Goal: Information Seeking & Learning: Check status

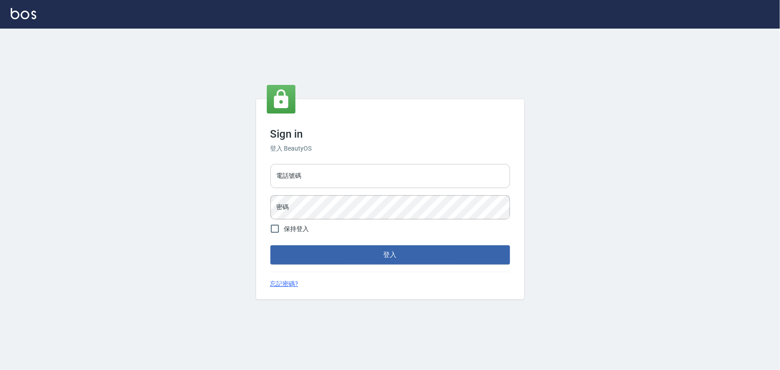
drag, startPoint x: 344, startPoint y: 178, endPoint x: 346, endPoint y: 168, distance: 9.6
click at [344, 178] on input "電話號碼" at bounding box center [389, 176] width 239 height 24
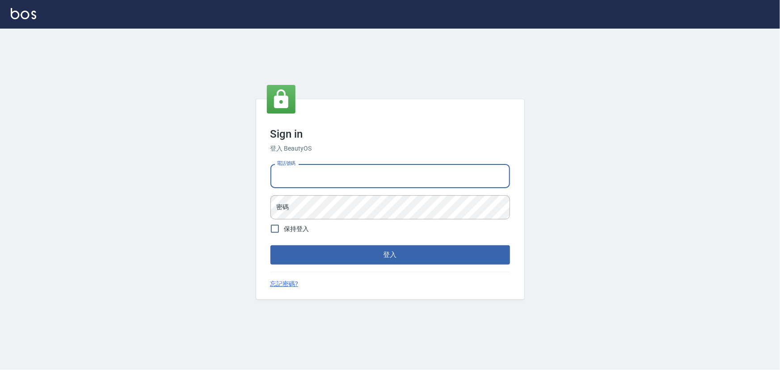
type input "0936888819"
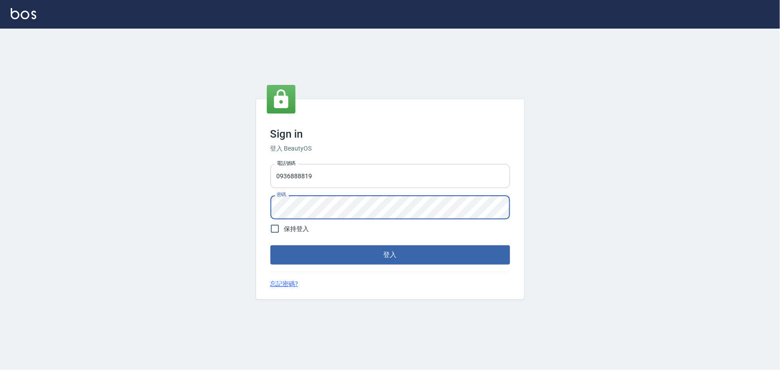
click at [270, 245] on button "登入" at bounding box center [389, 254] width 239 height 19
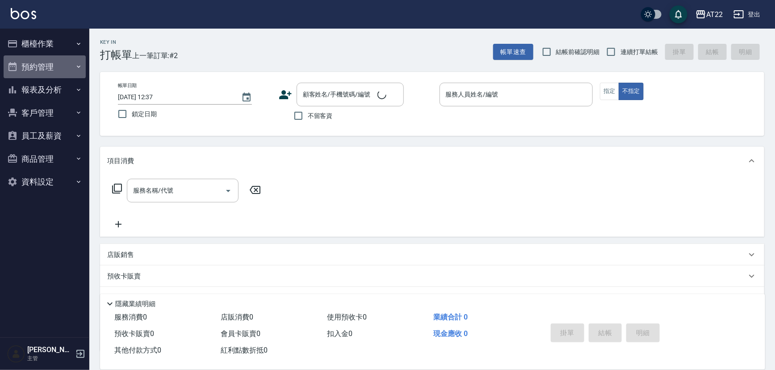
click at [48, 67] on button "預約管理" at bounding box center [45, 66] width 82 height 23
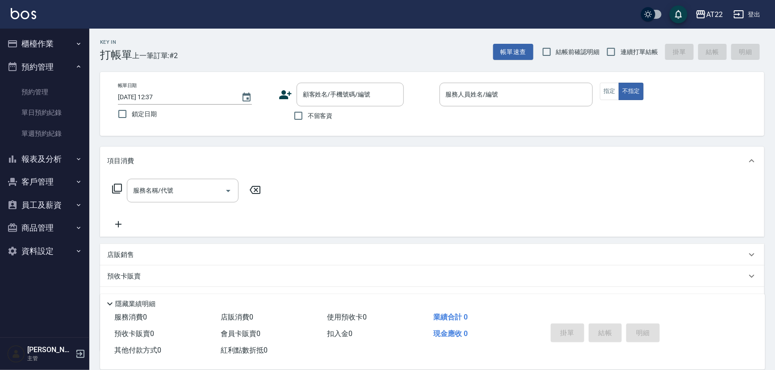
click at [48, 67] on button "預約管理" at bounding box center [45, 66] width 82 height 23
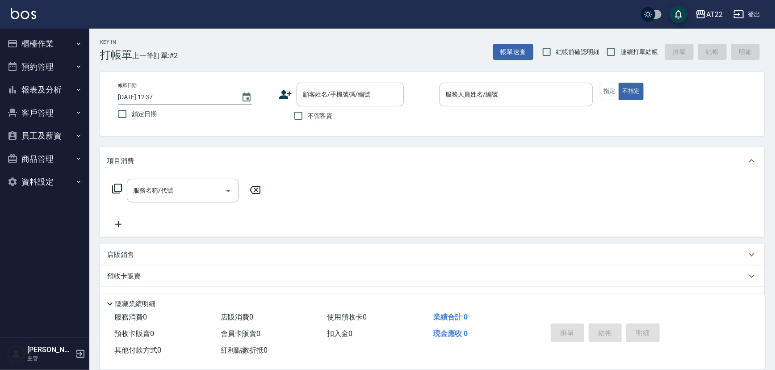
click at [46, 86] on button "報表及分析" at bounding box center [45, 89] width 82 height 23
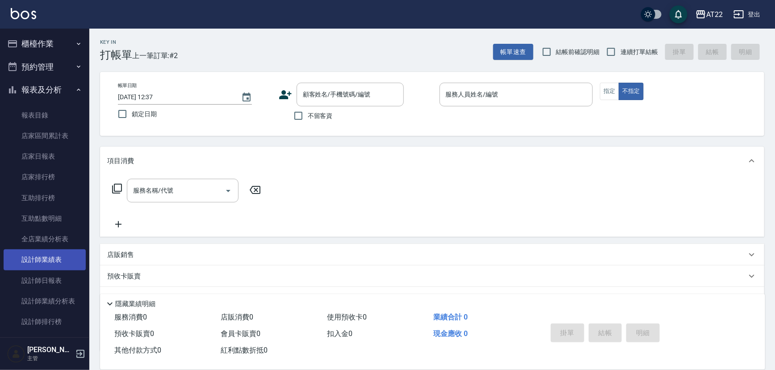
click at [59, 261] on link "設計師業績表" at bounding box center [45, 259] width 82 height 21
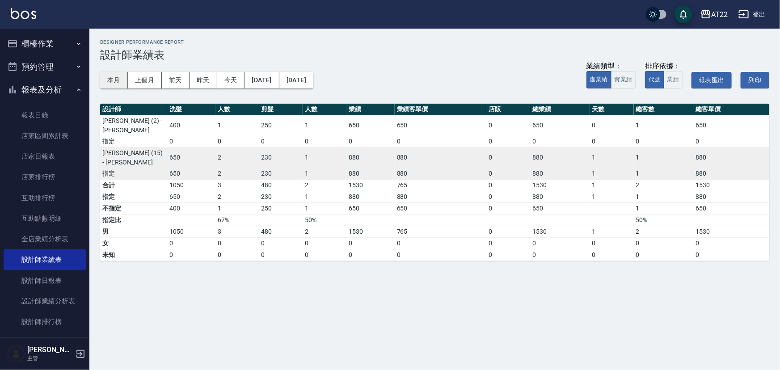
drag, startPoint x: 108, startPoint y: 82, endPoint x: 116, endPoint y: 81, distance: 8.1
click at [108, 82] on button "本月" at bounding box center [114, 80] width 28 height 17
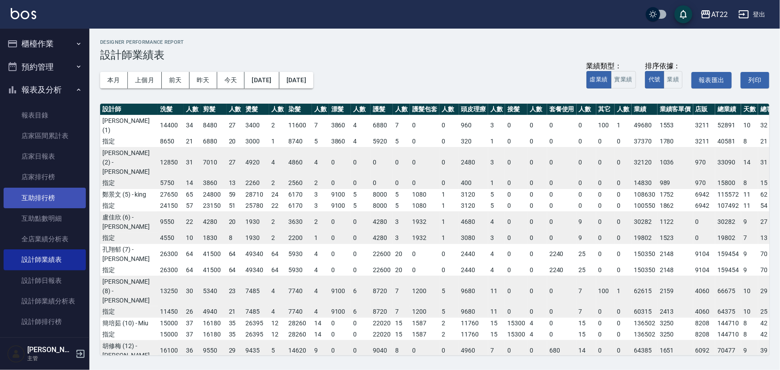
click at [61, 198] on link "互助排行榜" at bounding box center [45, 198] width 82 height 21
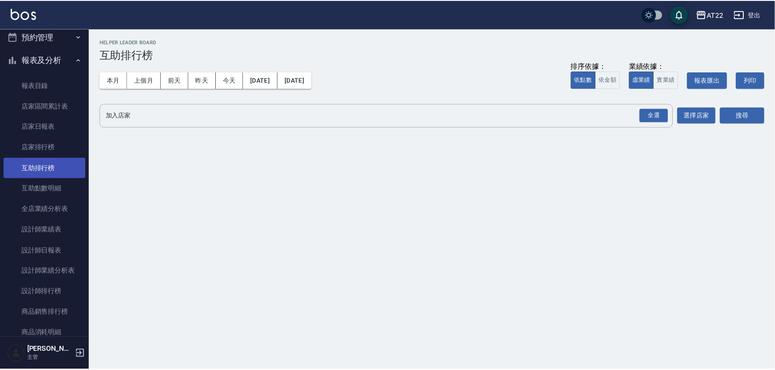
scroll to position [162, 0]
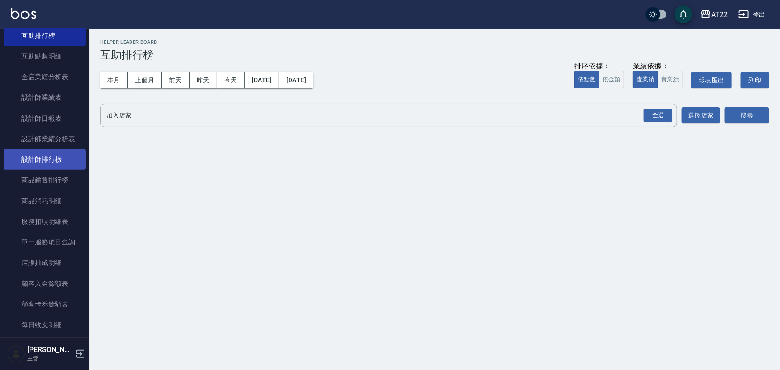
click at [59, 160] on link "設計師排行榜" at bounding box center [45, 159] width 82 height 21
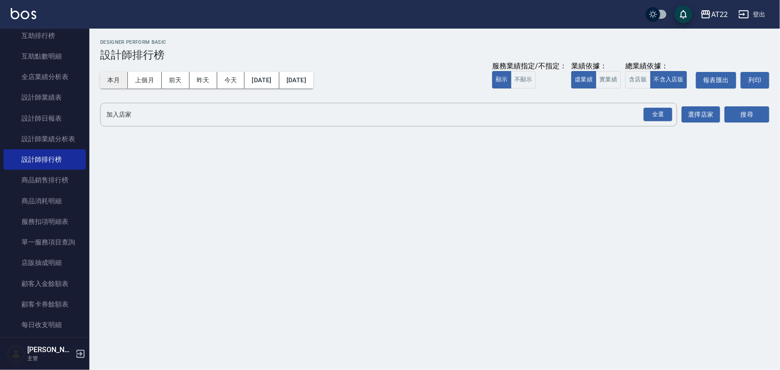
click at [116, 84] on button "本月" at bounding box center [114, 80] width 28 height 17
click at [643, 80] on button "含店販" at bounding box center [637, 79] width 25 height 17
click at [653, 113] on div "全選" at bounding box center [657, 115] width 29 height 14
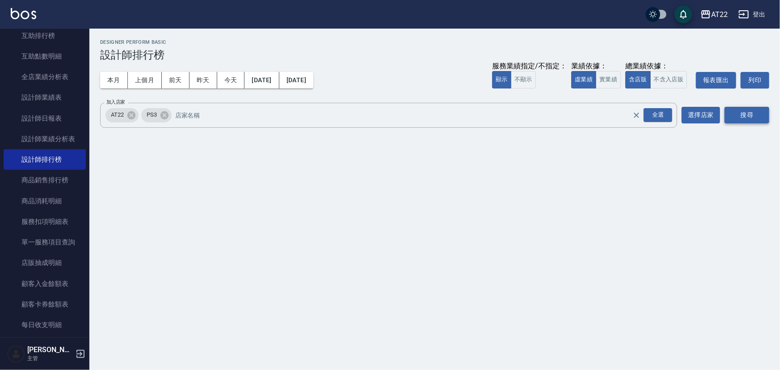
click at [734, 113] on button "搜尋" at bounding box center [746, 115] width 45 height 17
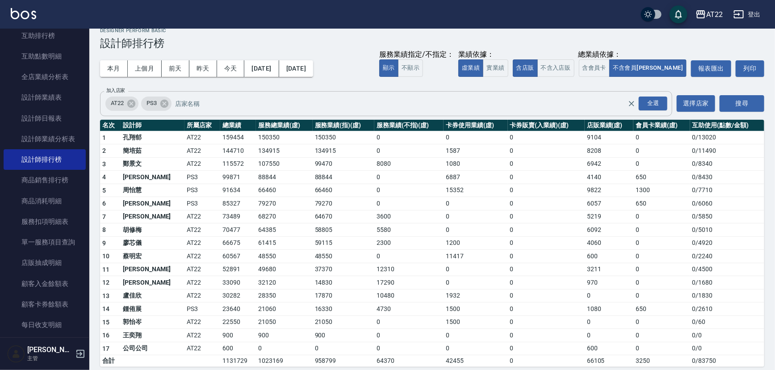
scroll to position [18, 0]
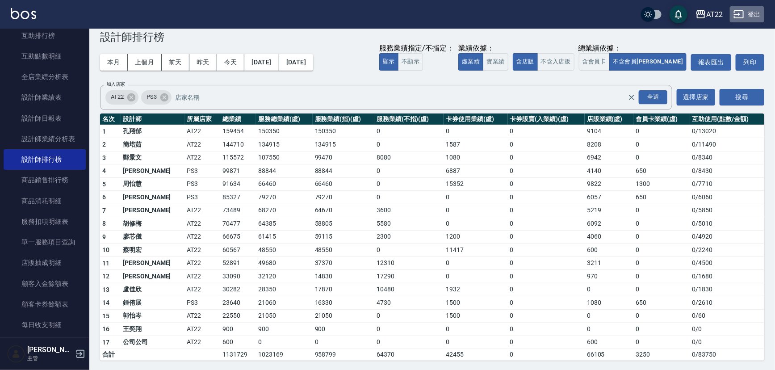
click at [753, 16] on button "登出" at bounding box center [747, 14] width 34 height 17
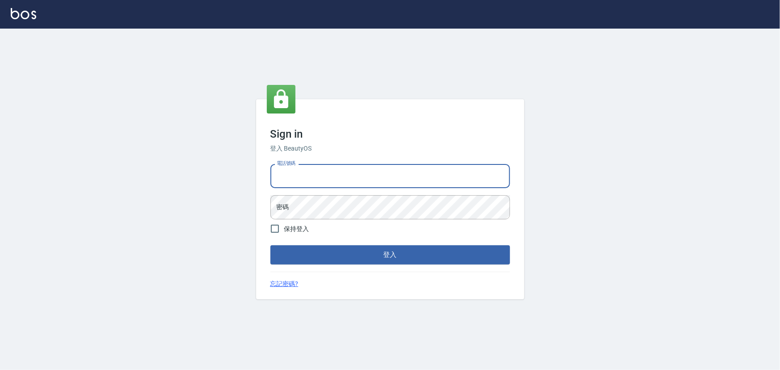
type input "29572957"
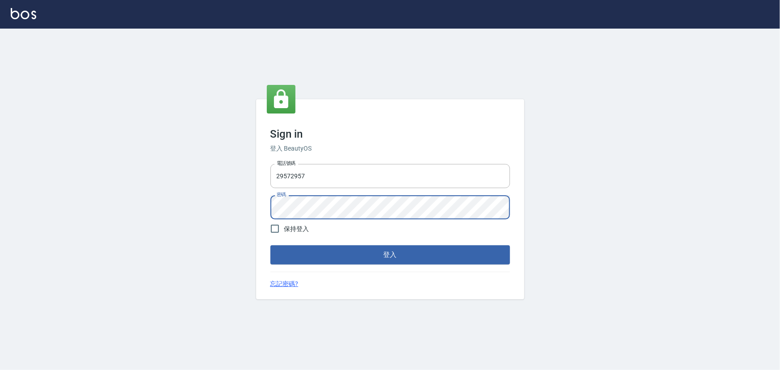
click at [270, 245] on button "登入" at bounding box center [389, 254] width 239 height 19
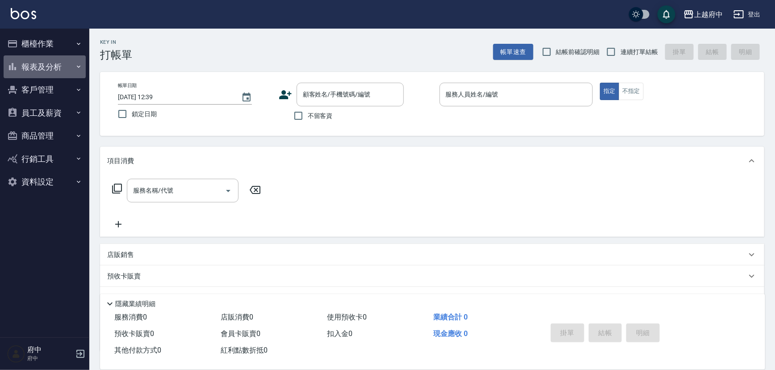
click at [41, 72] on button "報表及分析" at bounding box center [45, 66] width 82 height 23
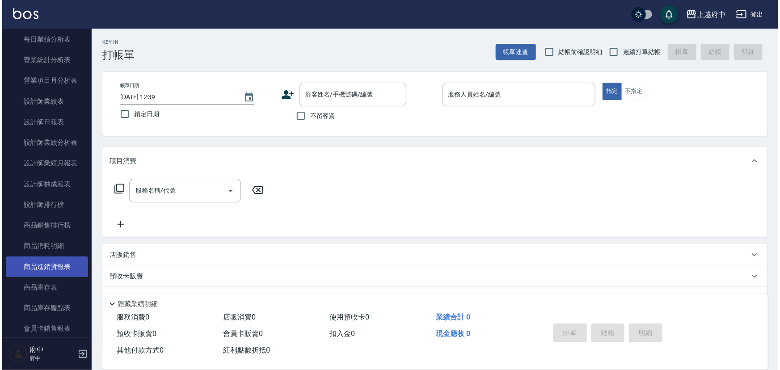
scroll to position [284, 0]
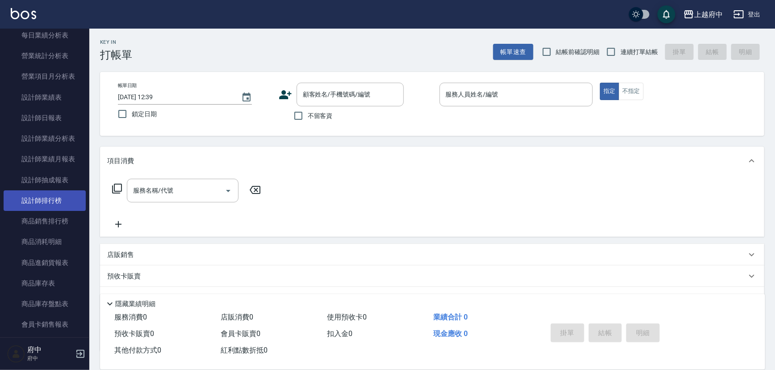
click at [51, 200] on link "設計師排行榜" at bounding box center [45, 200] width 82 height 21
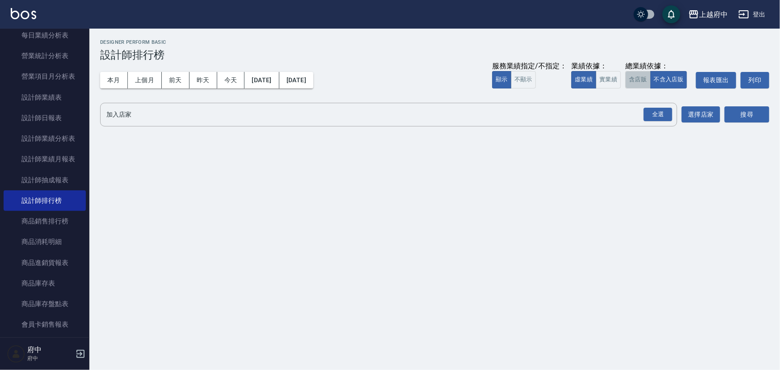
click at [629, 74] on button "含店販" at bounding box center [637, 79] width 25 height 17
click at [654, 111] on div "全選" at bounding box center [657, 115] width 29 height 14
click at [734, 121] on button "搜尋" at bounding box center [746, 115] width 45 height 17
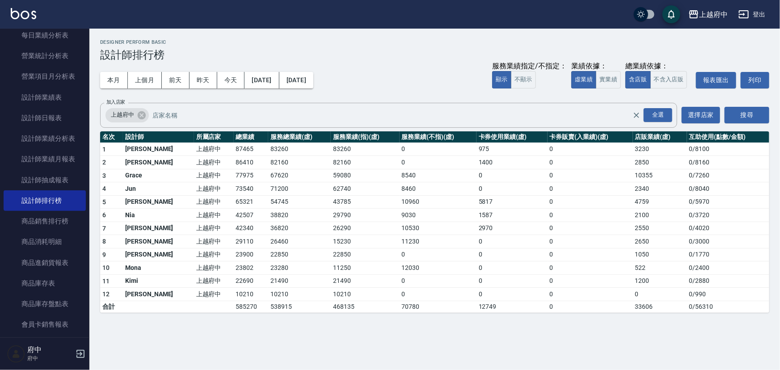
click at [759, 19] on button "登出" at bounding box center [751, 14] width 34 height 17
